Goal: Find specific page/section: Find specific page/section

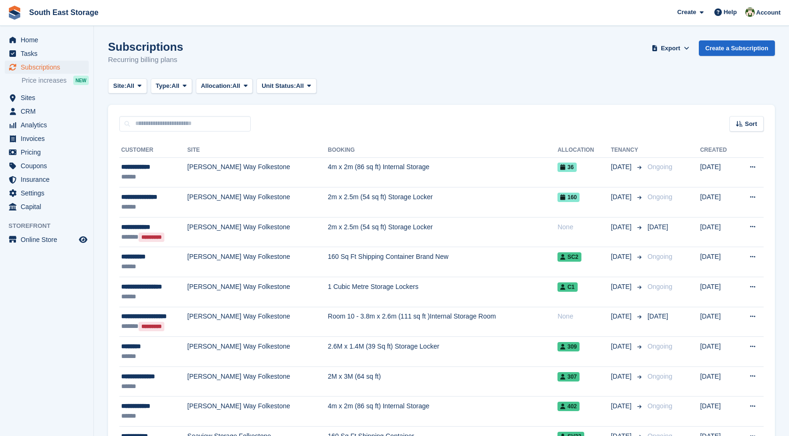
click at [234, 121] on input "text" at bounding box center [185, 124] width 132 height 16
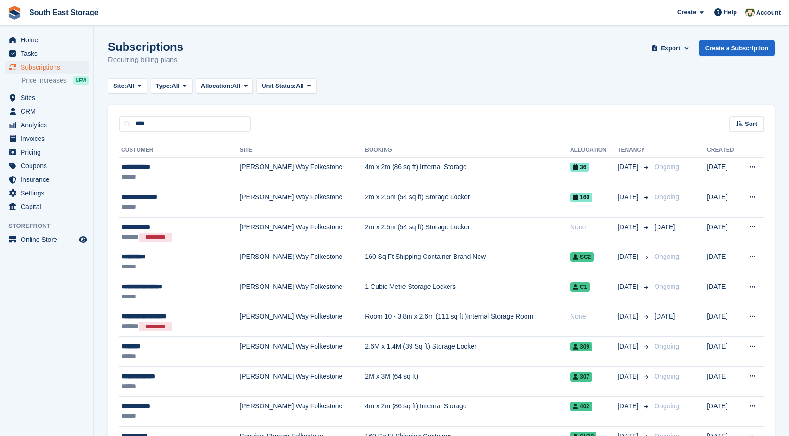
type input "***"
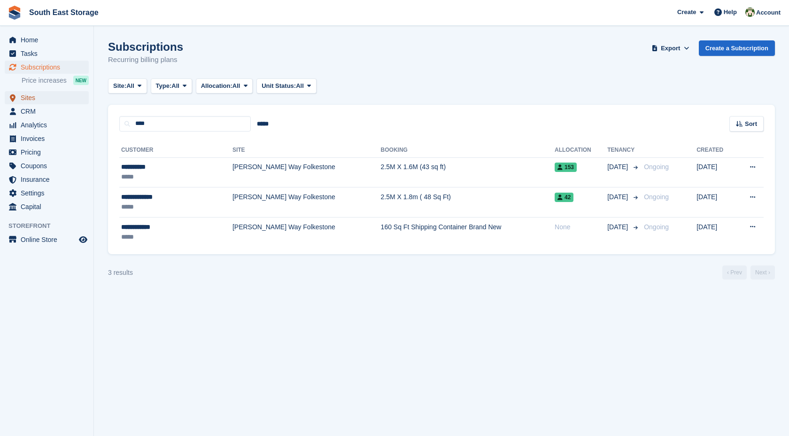
click at [42, 94] on span "Sites" at bounding box center [49, 97] width 56 height 13
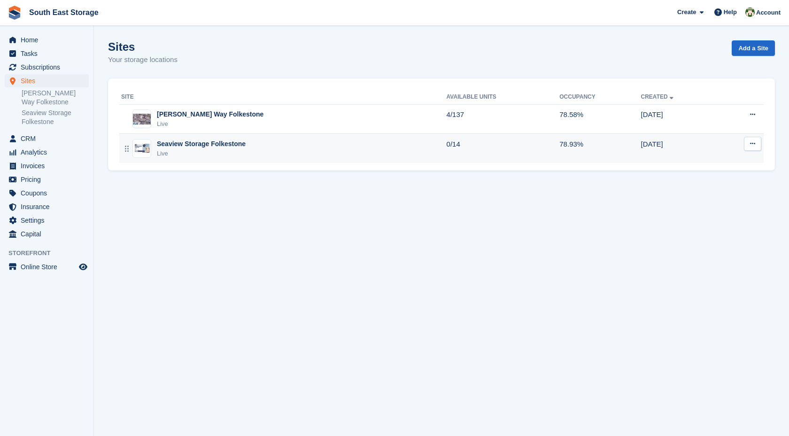
click at [270, 145] on div "Seaview Storage Folkestone Live" at bounding box center [284, 148] width 326 height 19
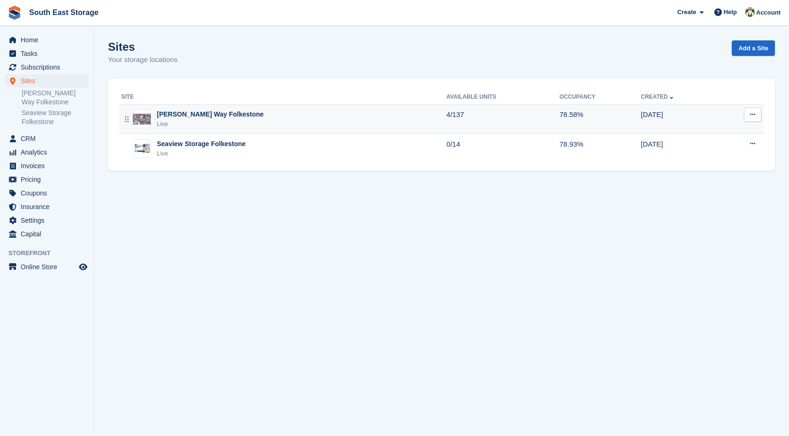
click at [216, 120] on div "Live" at bounding box center [210, 123] width 107 height 9
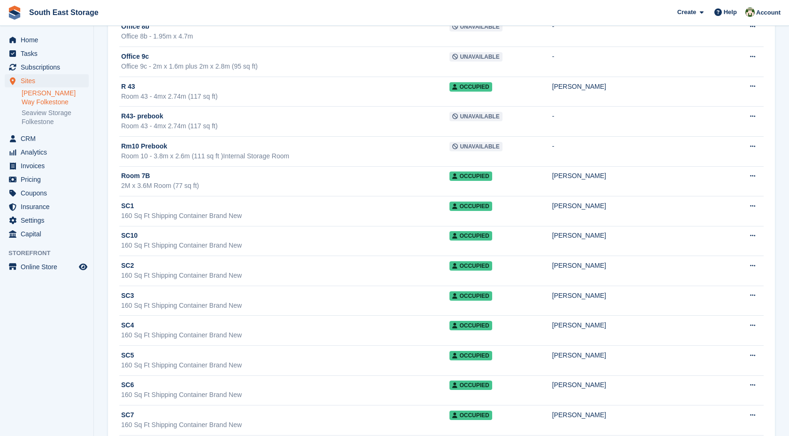
scroll to position [3721, 0]
